Goal: Task Accomplishment & Management: Complete application form

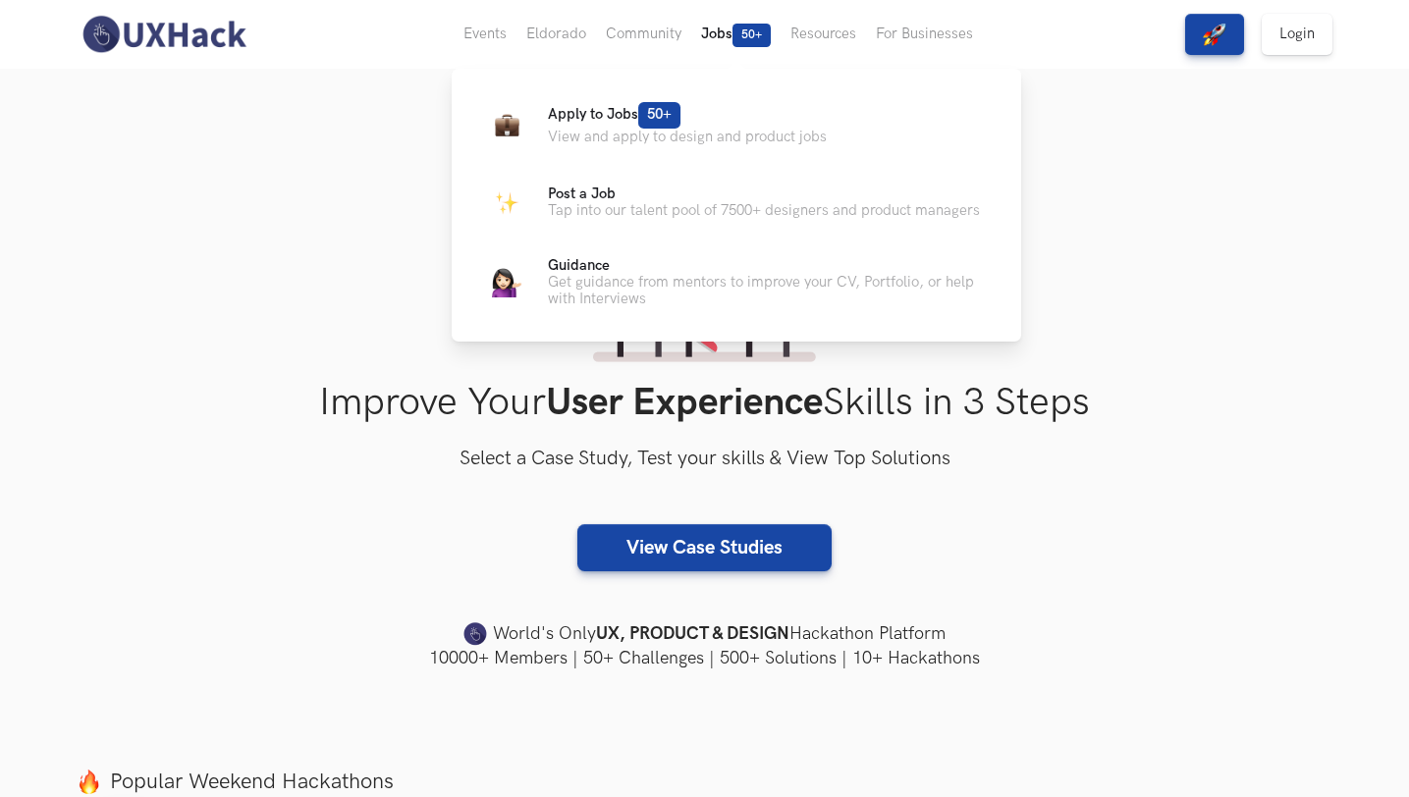
click at [717, 28] on button "Jobs 50+" at bounding box center [735, 34] width 89 height 69
click at [587, 123] on p "Apply to Jobs 50+" at bounding box center [687, 115] width 279 height 27
click at [608, 110] on span "Apply to Jobs 50+" at bounding box center [614, 114] width 133 height 17
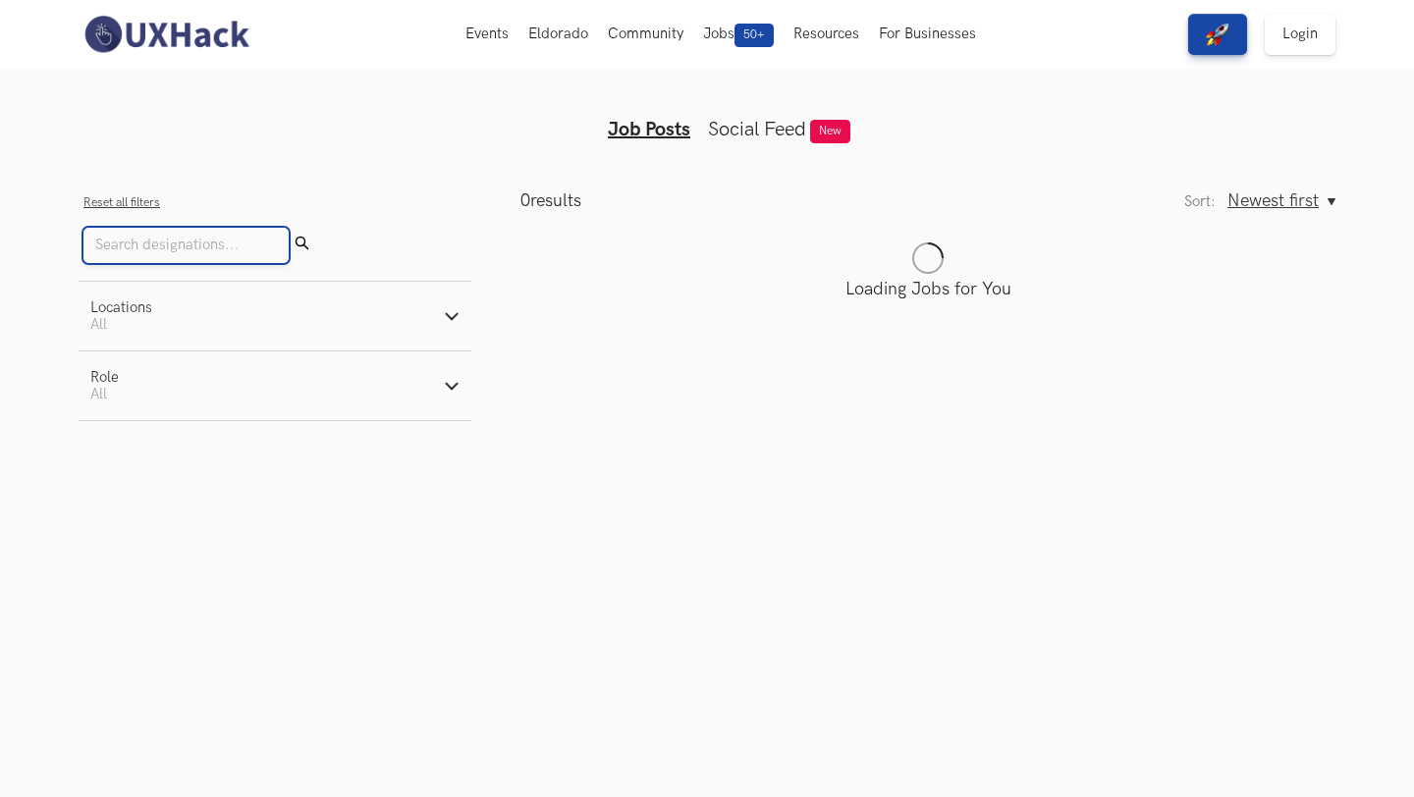
click at [201, 247] on input "Search" at bounding box center [185, 245] width 205 height 35
click at [179, 334] on button "Locations Active filters: All" at bounding box center [275, 316] width 393 height 69
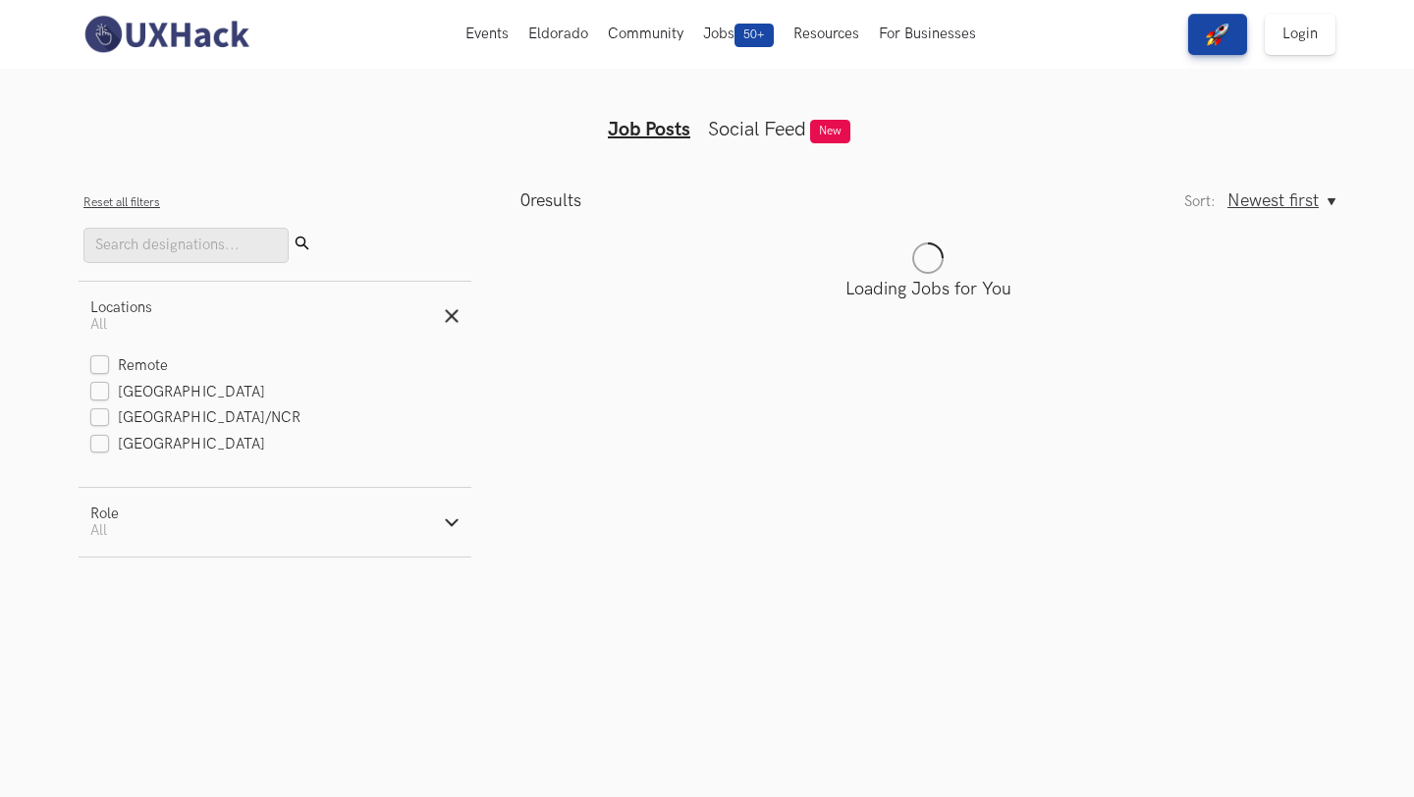
click at [179, 334] on button "Locations Active filters: All" at bounding box center [275, 316] width 393 height 69
click at [772, 116] on ul "Job Posts Social Feed New" at bounding box center [707, 113] width 754 height 55
click at [770, 121] on link "Social Feed" at bounding box center [757, 130] width 98 height 24
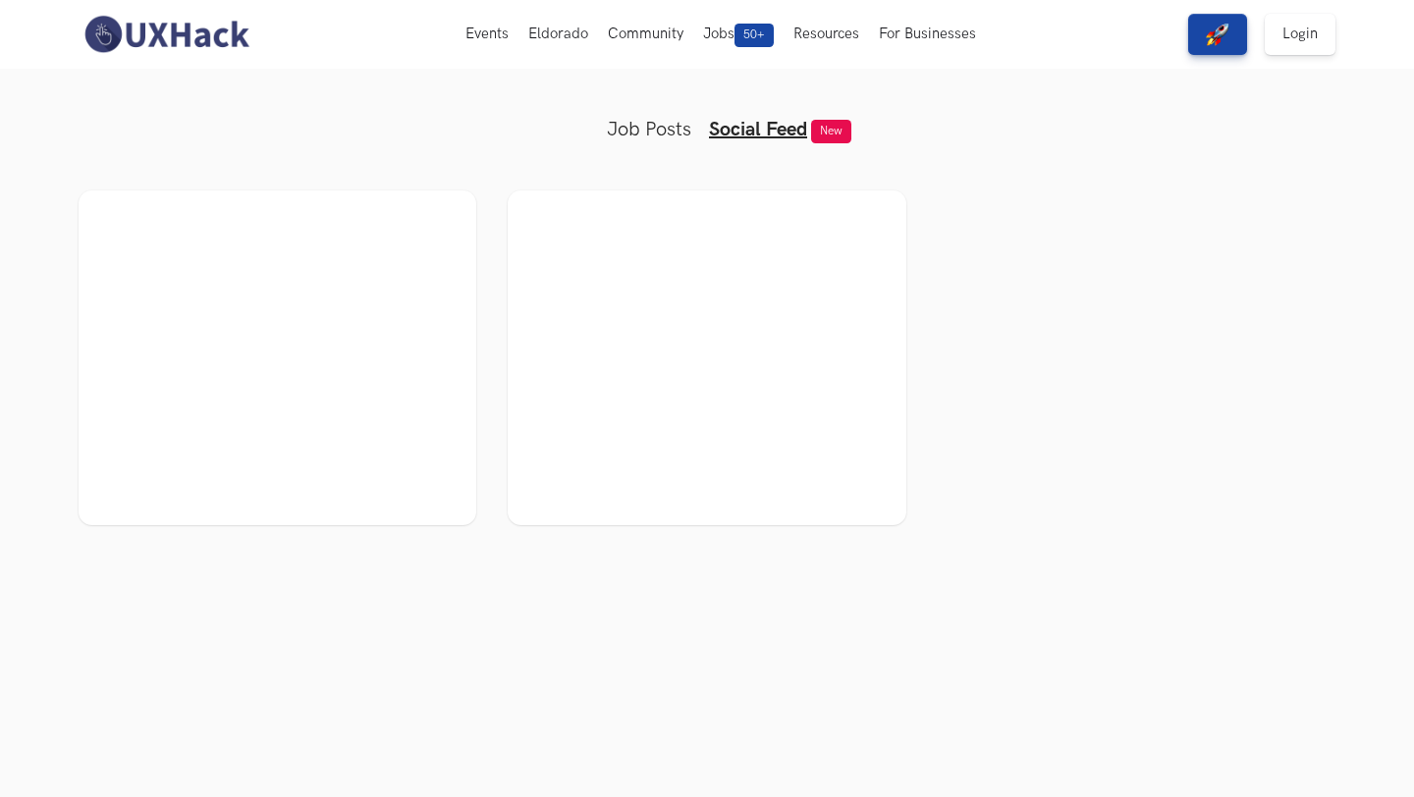
click at [667, 132] on link "Job Posts" at bounding box center [649, 130] width 84 height 24
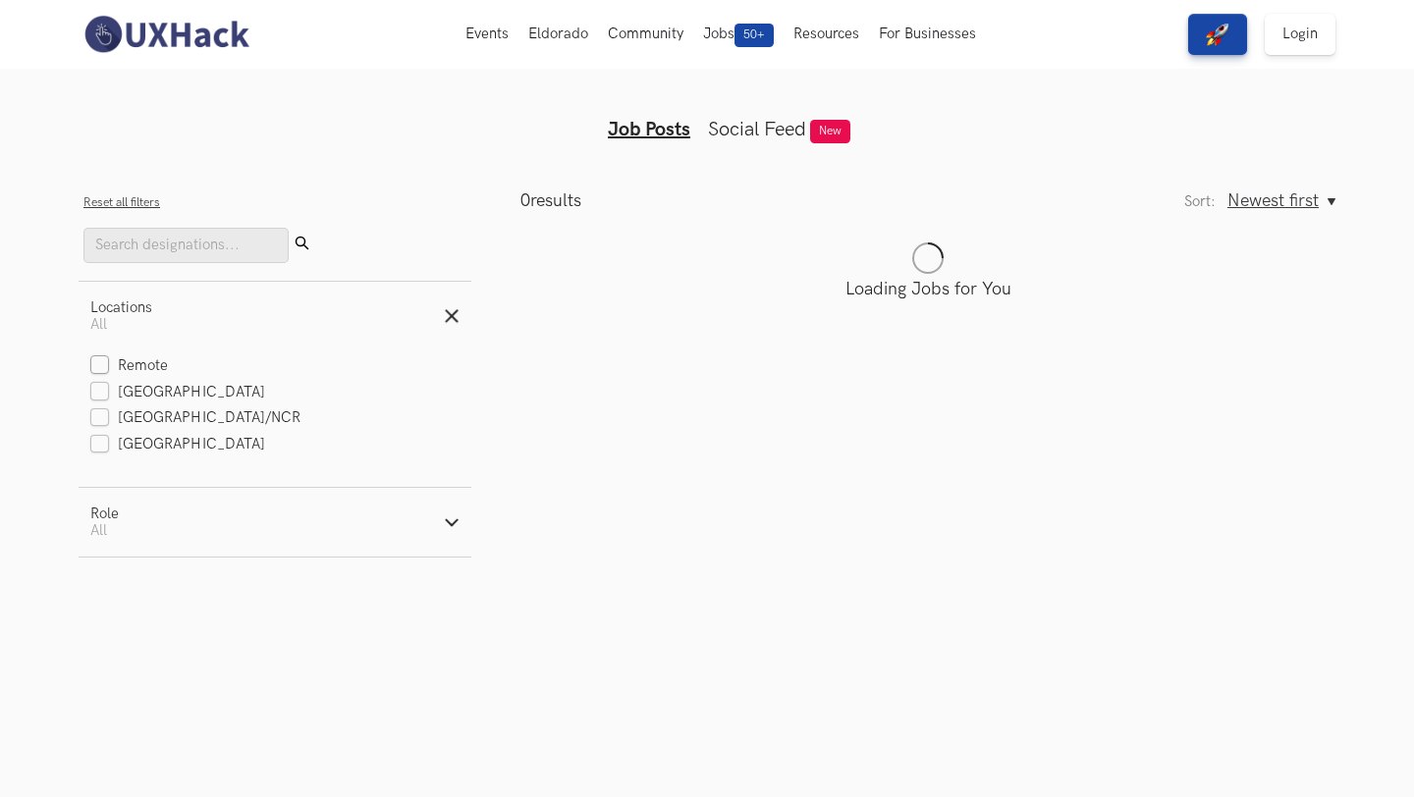
click at [160, 362] on label "Remote" at bounding box center [129, 366] width 78 height 21
click at [109, 362] on input "Remote" at bounding box center [99, 366] width 19 height 19
click at [160, 362] on label "Remote" at bounding box center [129, 366] width 78 height 21
click at [109, 362] on input "Remote" at bounding box center [99, 366] width 19 height 19
checkbox input "false"
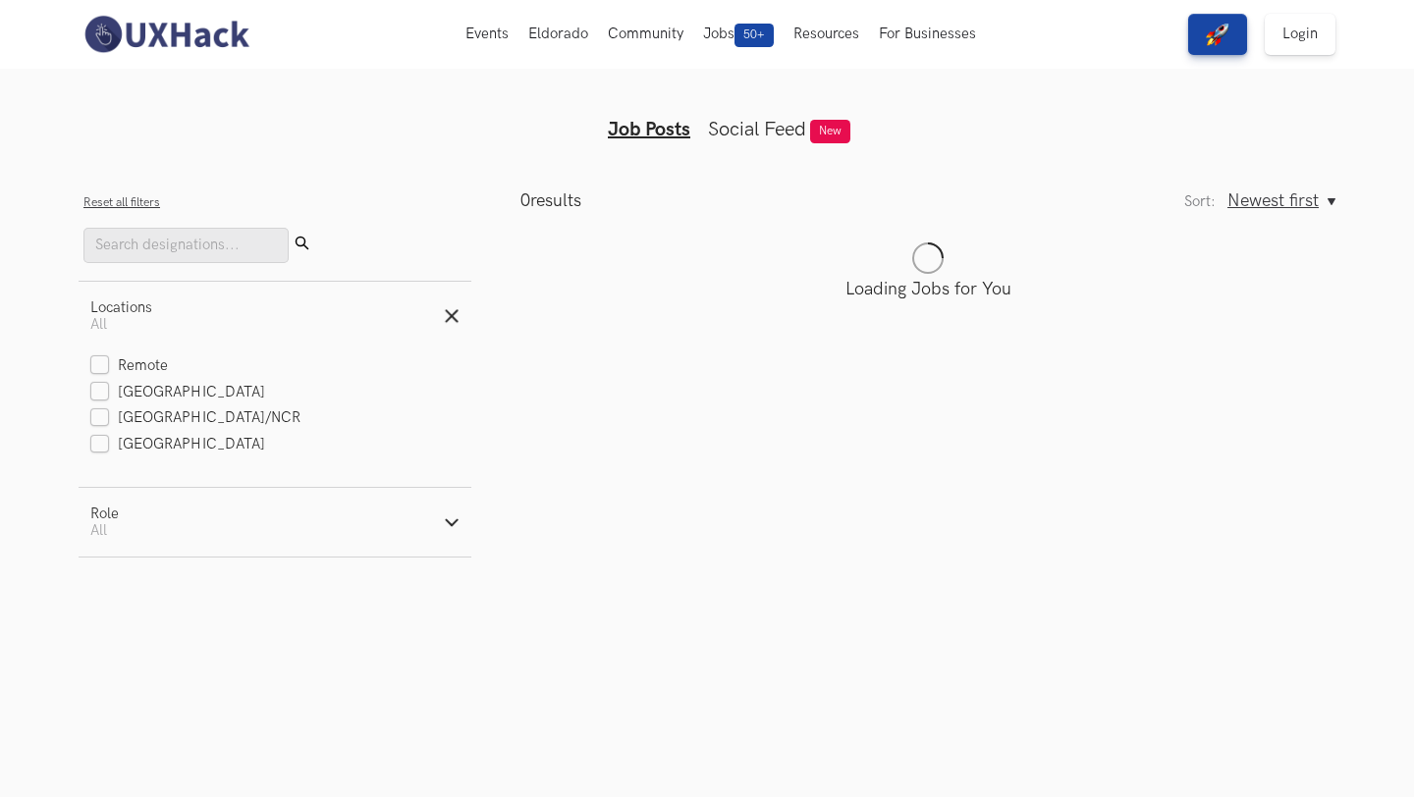
click at [200, 262] on form "Reset all filters Submit Locations Active filters: All Remote [GEOGRAPHIC_DATA]…" at bounding box center [275, 373] width 393 height 367
click at [205, 243] on input "Search" at bounding box center [185, 245] width 205 height 35
